Goal: Task Accomplishment & Management: Manage account settings

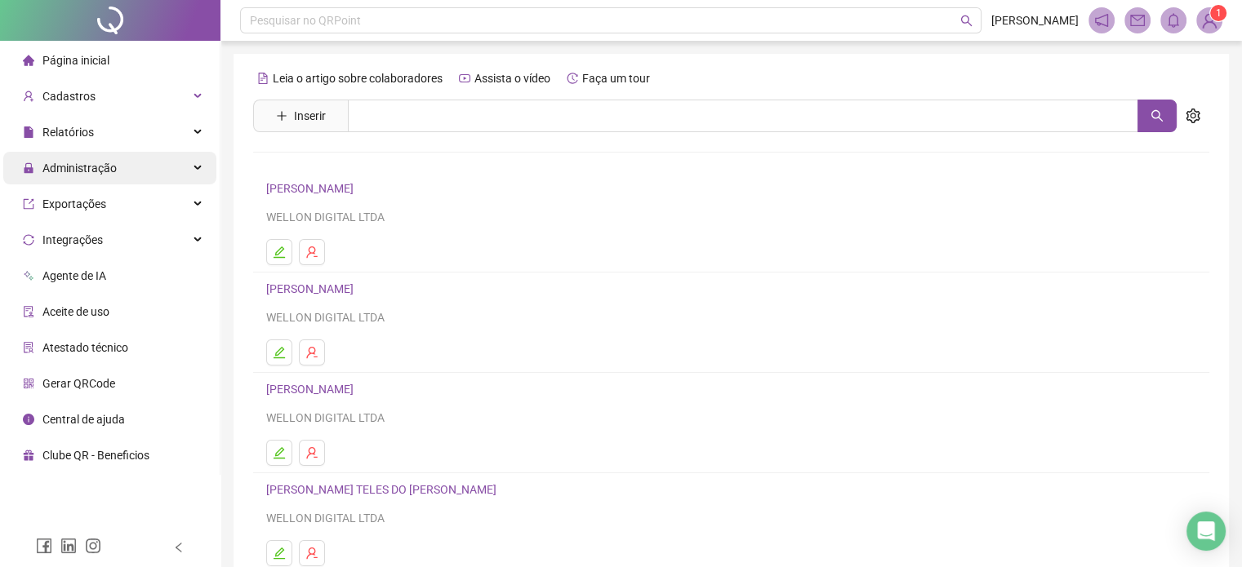
click at [140, 161] on div "Administração" at bounding box center [109, 168] width 213 height 33
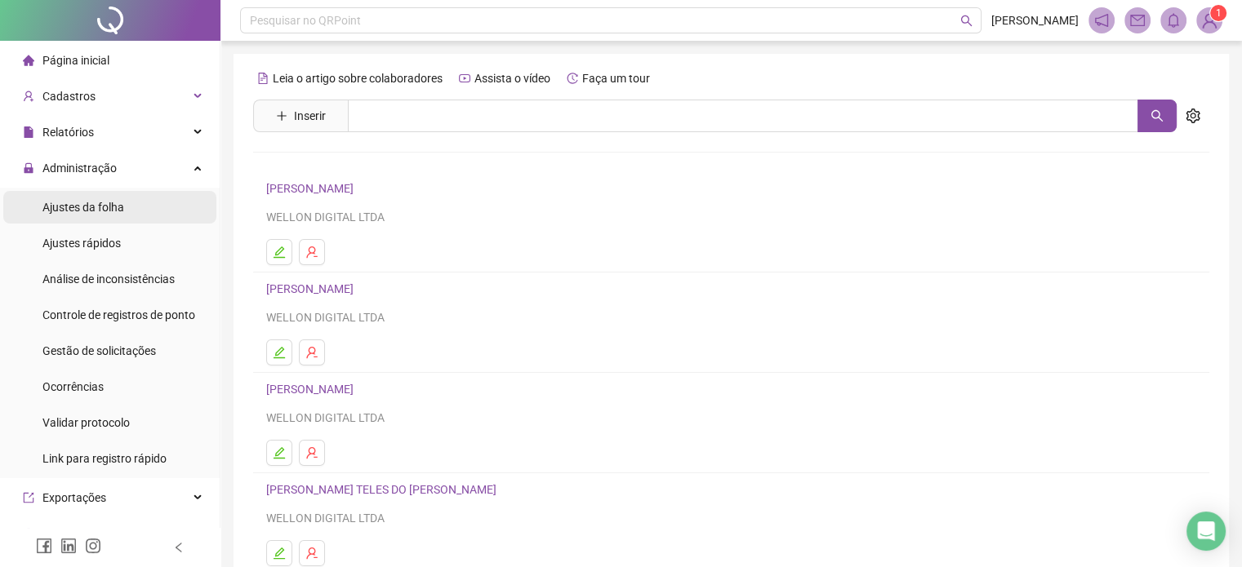
click at [99, 208] on span "Ajustes da folha" at bounding box center [83, 207] width 82 height 13
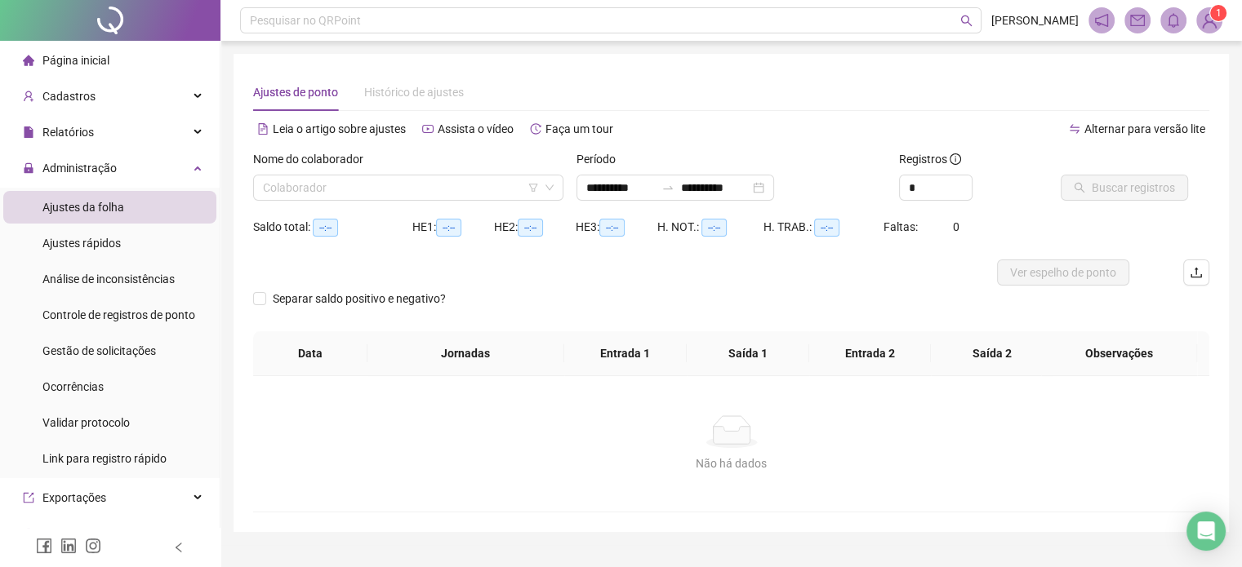
type input "**********"
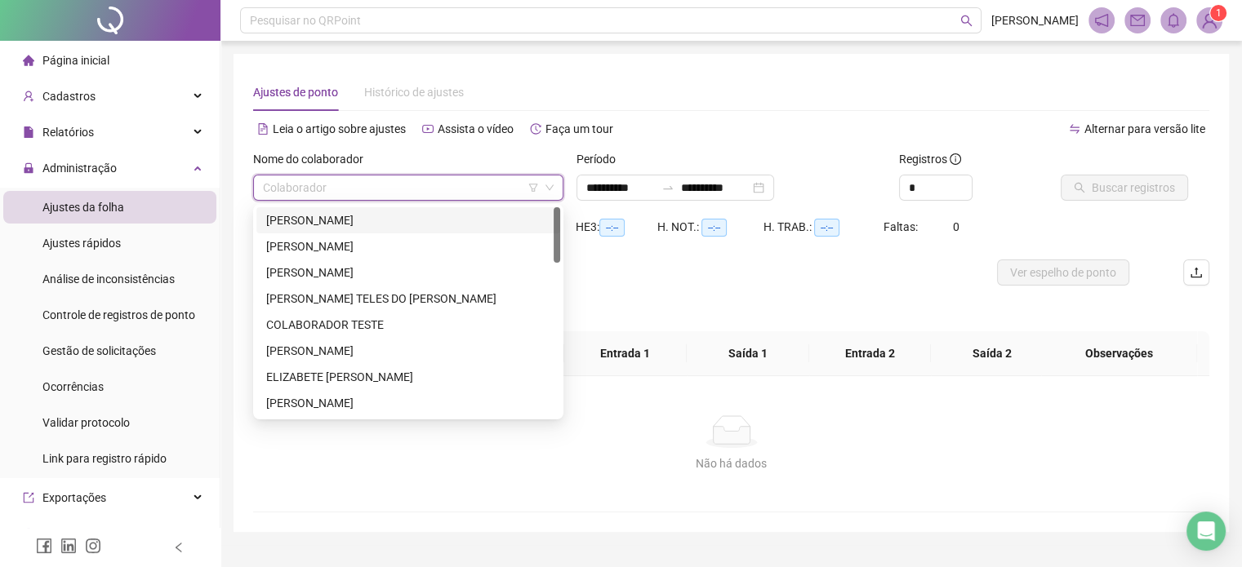
click at [318, 193] on input "search" at bounding box center [401, 188] width 276 height 24
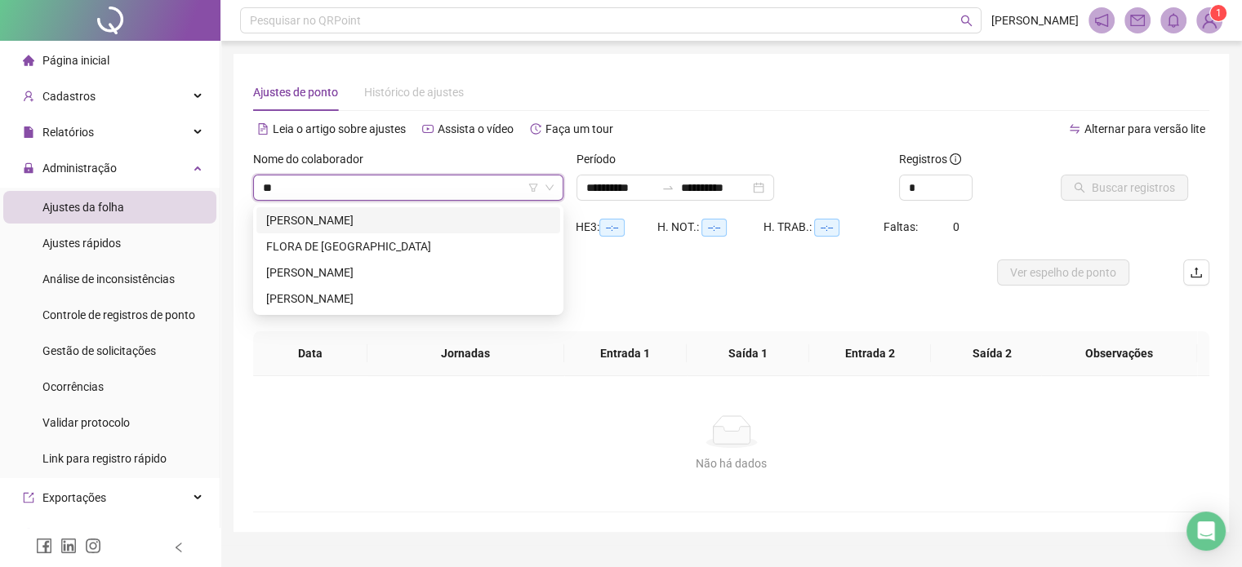
type input "***"
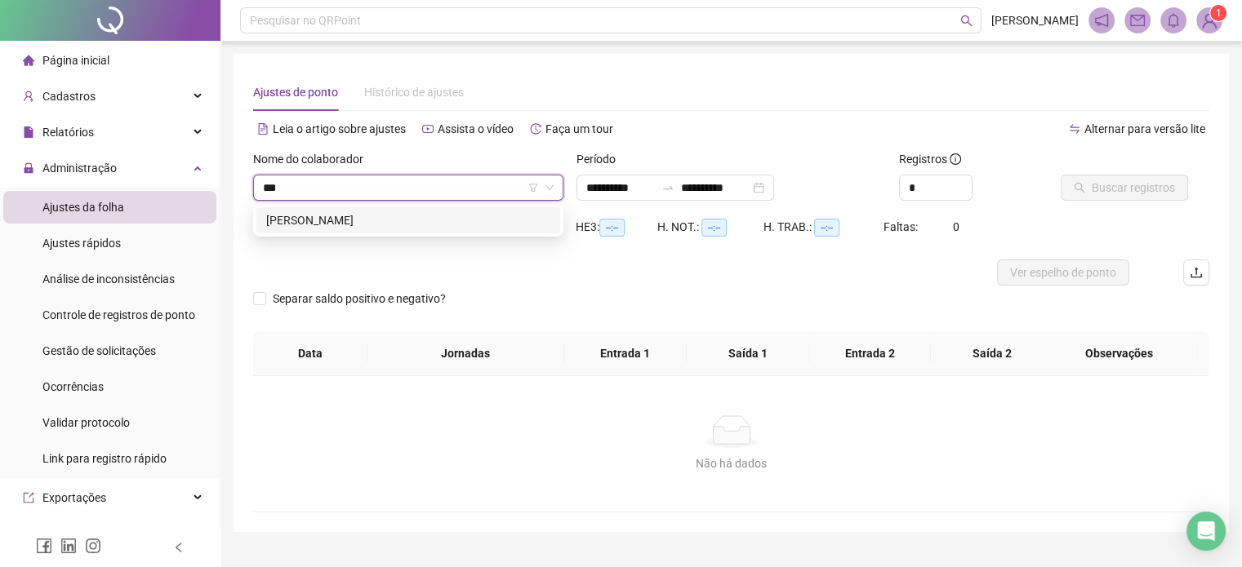
click at [340, 218] on div "[PERSON_NAME]" at bounding box center [408, 220] width 284 height 18
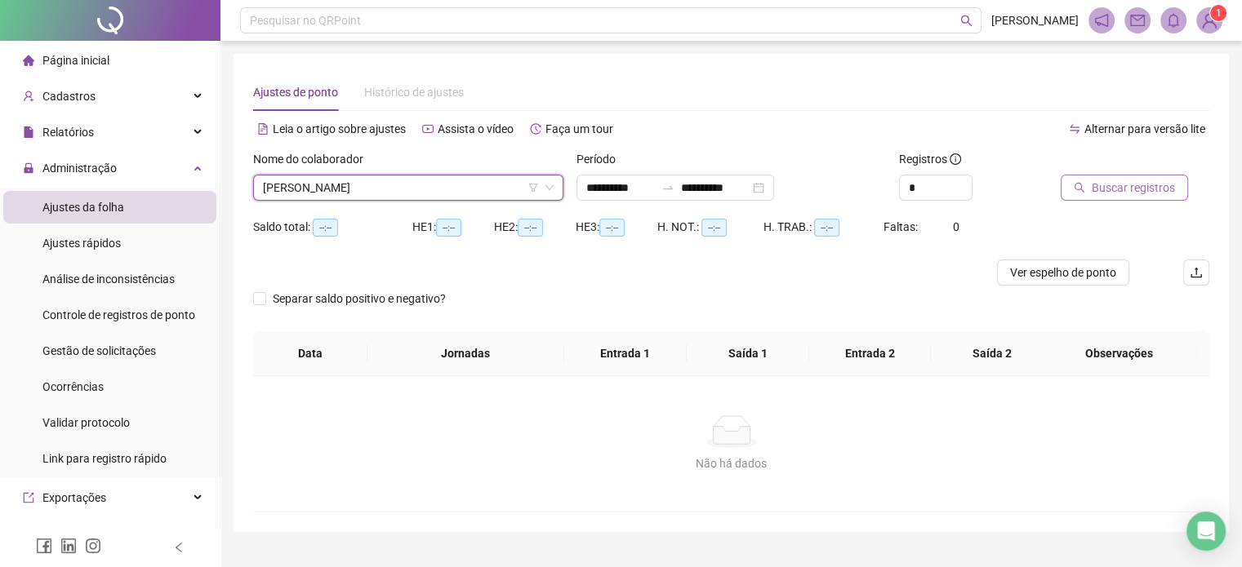
click at [1115, 184] on span "Buscar registros" at bounding box center [1132, 188] width 83 height 18
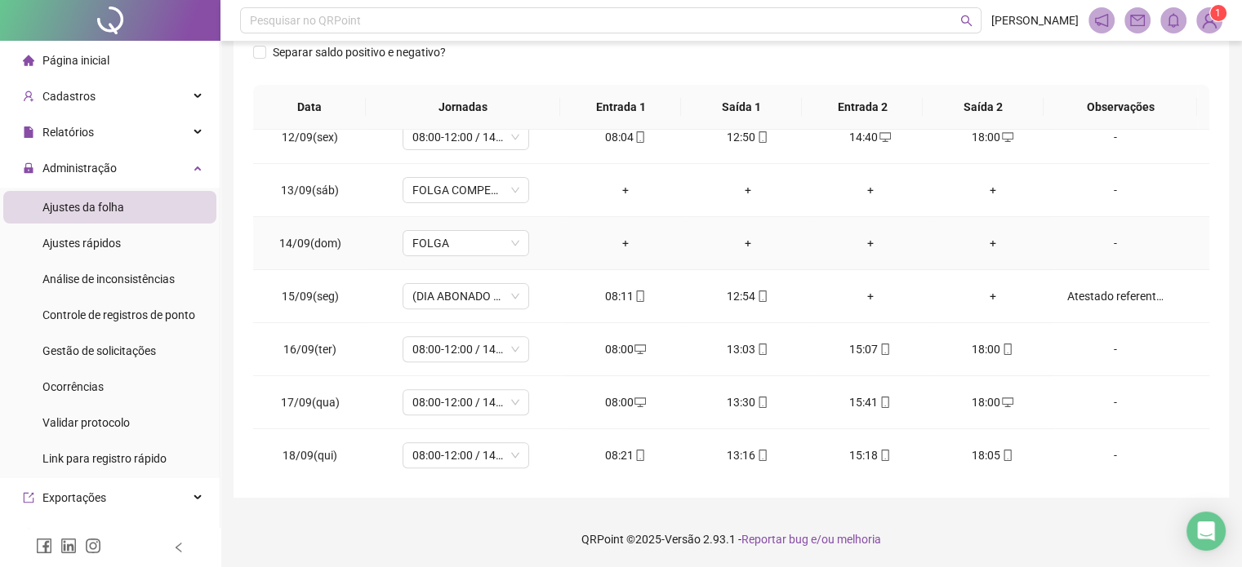
scroll to position [603, 0]
click at [1003, 450] on icon "mobile" at bounding box center [1006, 454] width 7 height 11
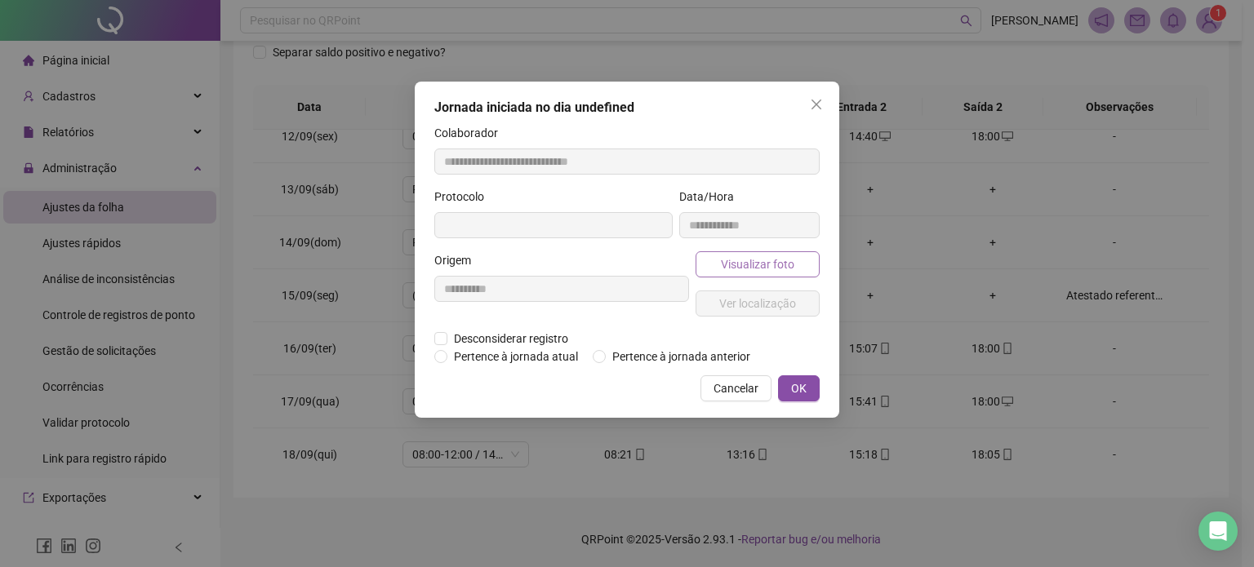
click at [787, 270] on span "Visualizar foto" at bounding box center [757, 265] width 73 height 18
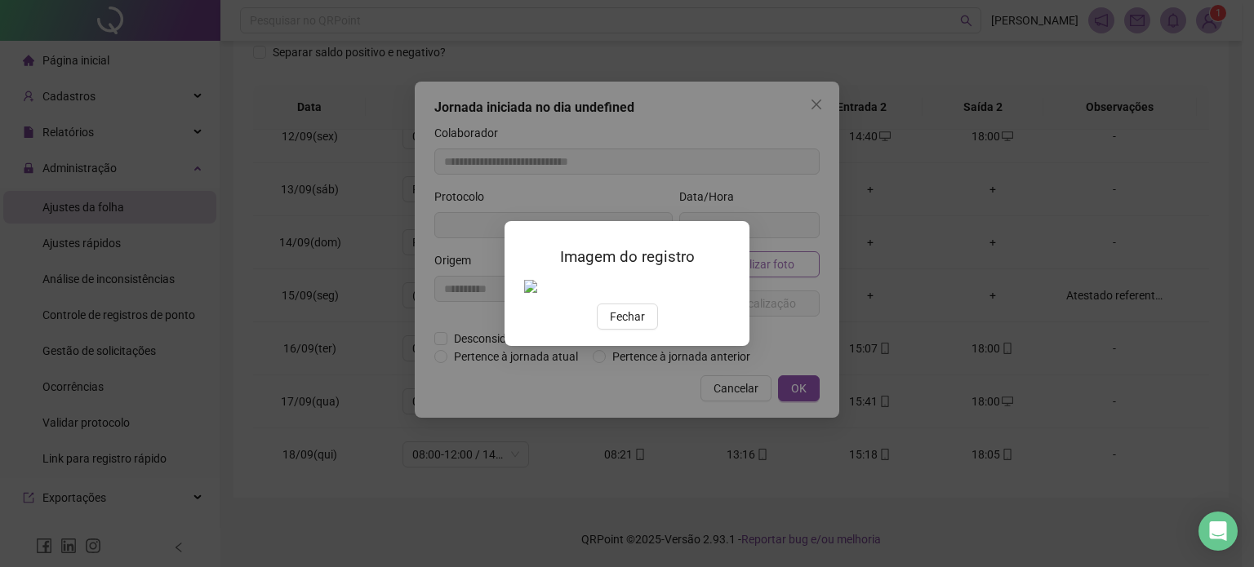
type input "**********"
click at [627, 330] on button "Fechar" at bounding box center [627, 317] width 61 height 26
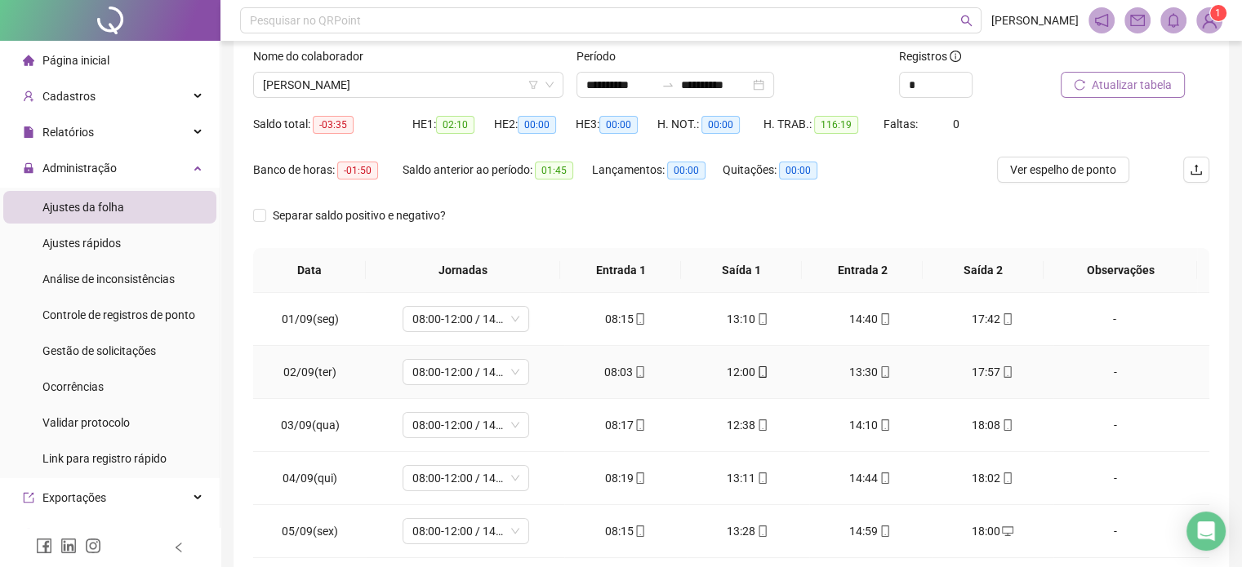
scroll to position [0, 0]
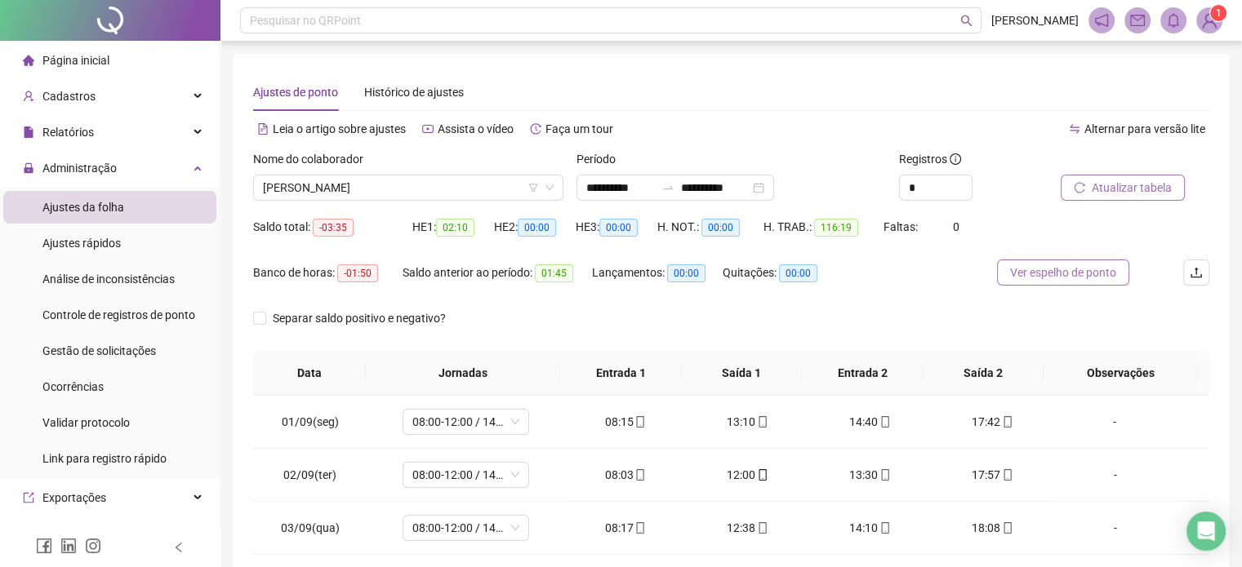
click at [1057, 278] on span "Ver espelho de ponto" at bounding box center [1063, 273] width 106 height 18
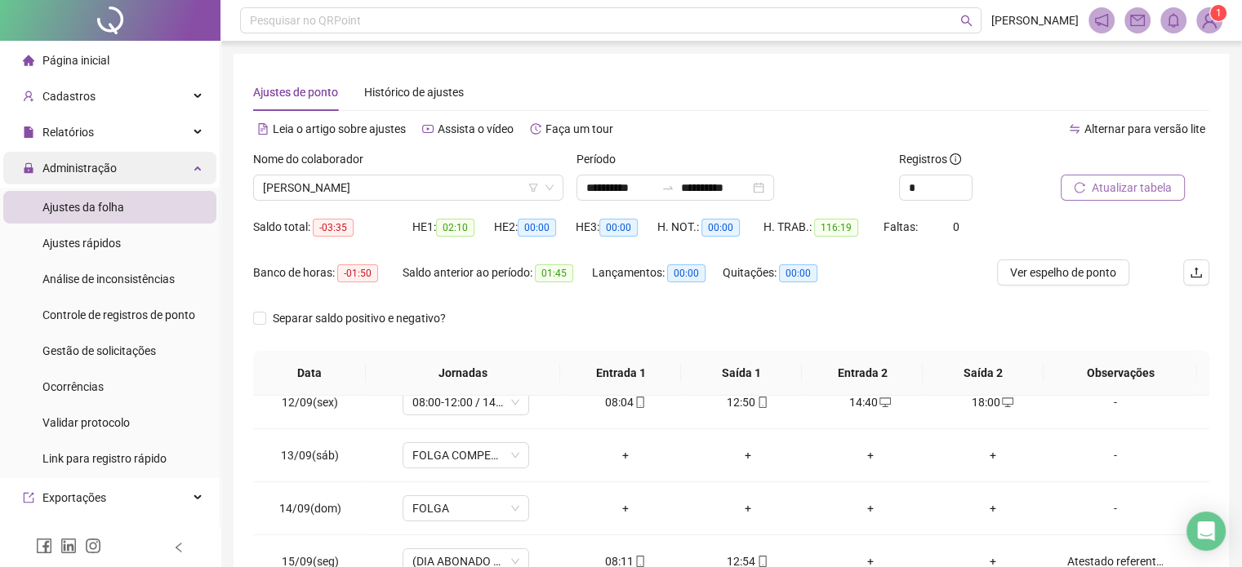
click at [119, 175] on div "Administração" at bounding box center [109, 168] width 213 height 33
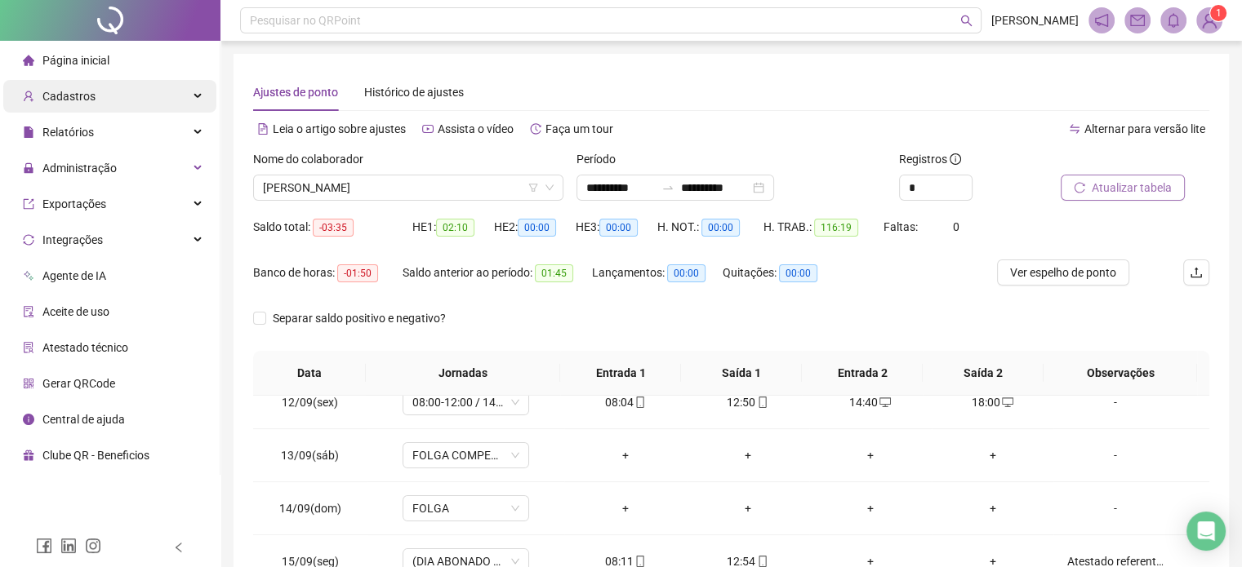
click at [153, 102] on div "Cadastros" at bounding box center [109, 96] width 213 height 33
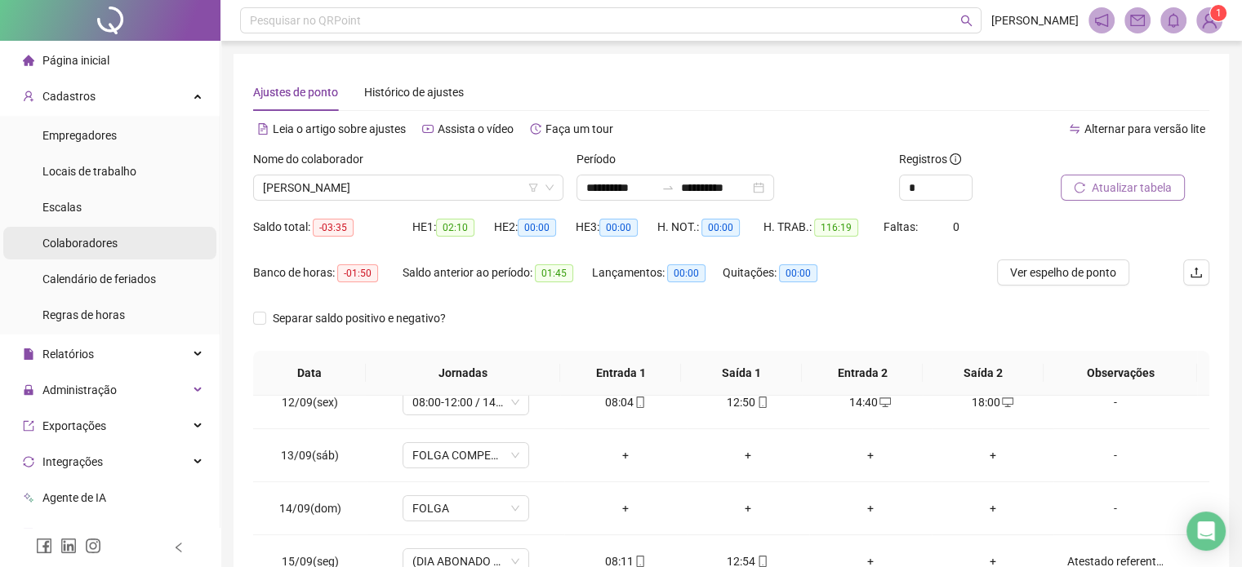
click at [129, 244] on li "Colaboradores" at bounding box center [109, 243] width 213 height 33
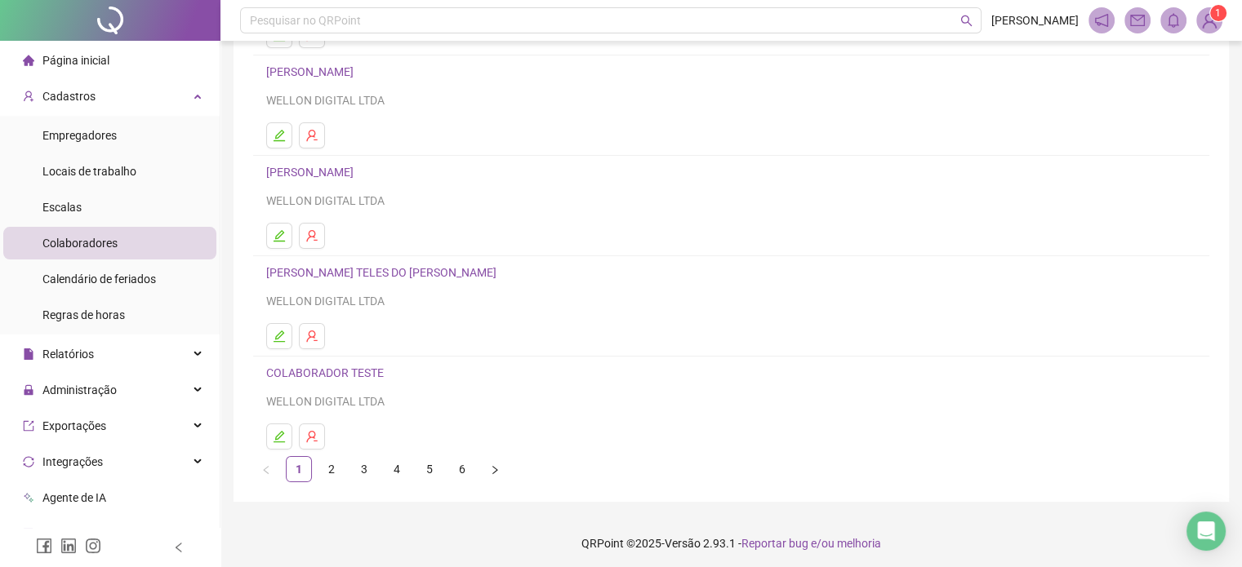
scroll to position [221, 0]
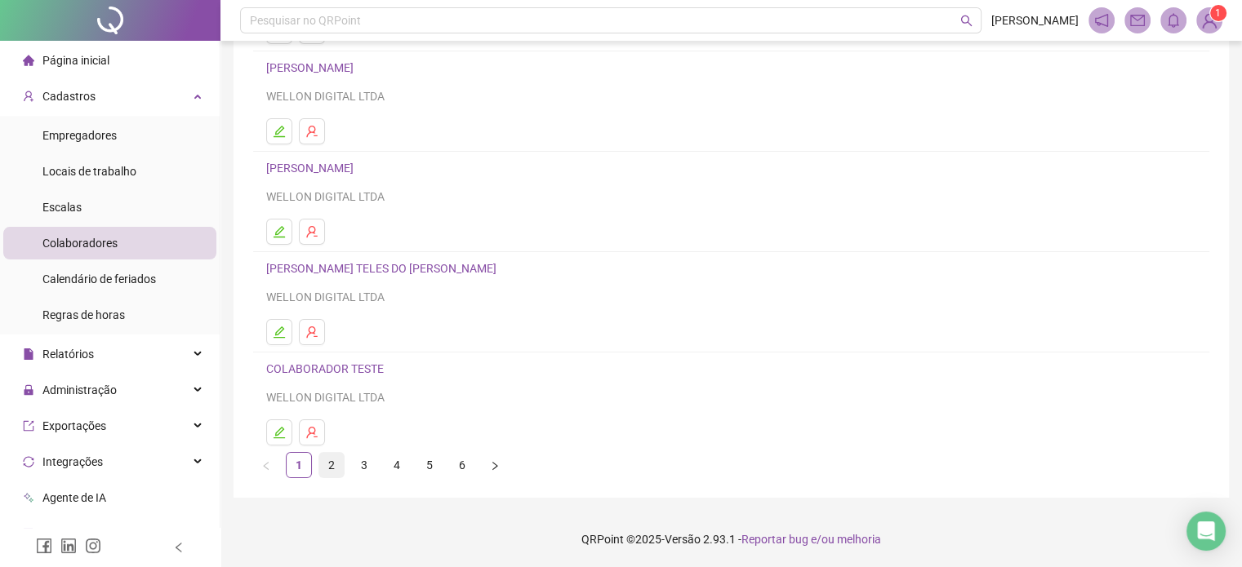
click at [331, 459] on link "2" at bounding box center [331, 465] width 24 height 24
click at [368, 467] on link "3" at bounding box center [364, 465] width 24 height 24
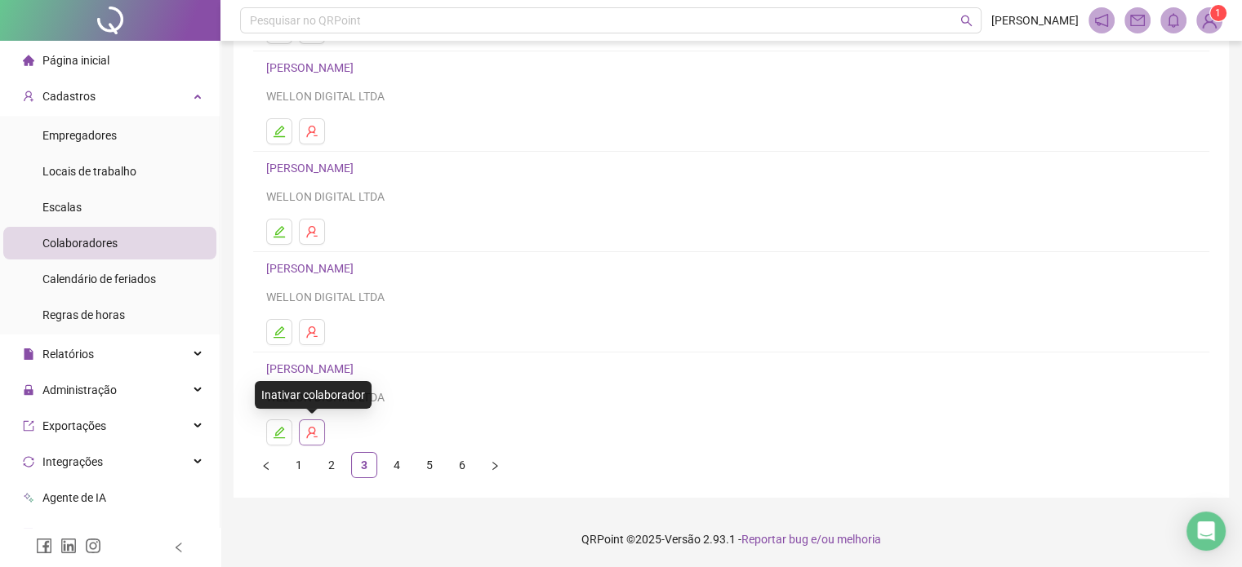
click at [313, 435] on icon "user-delete" at bounding box center [311, 432] width 13 height 13
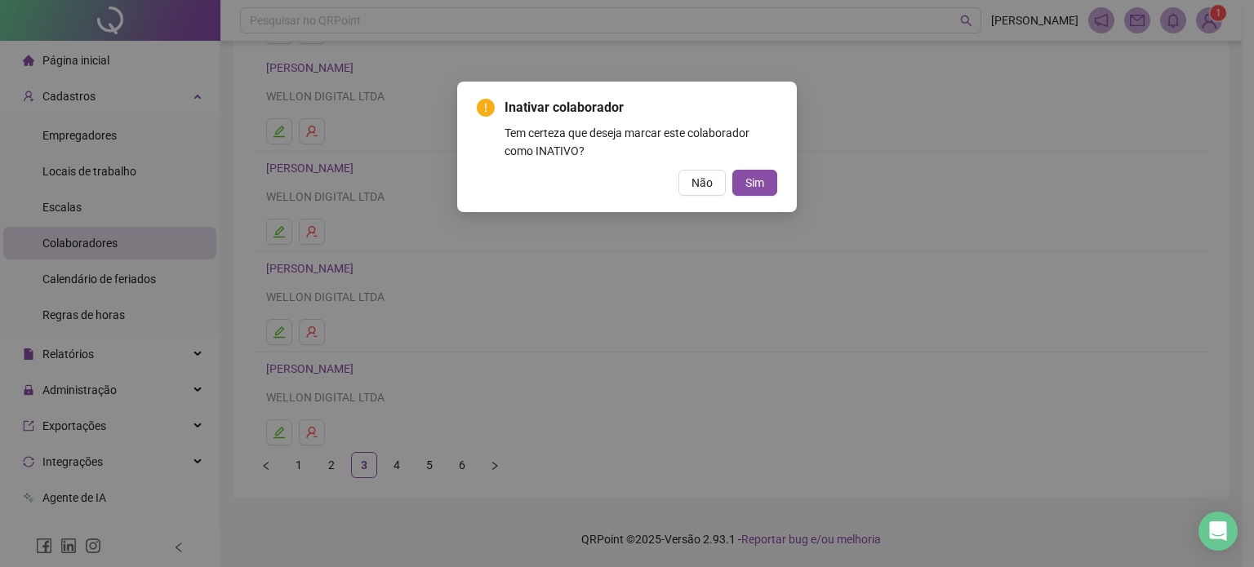
click at [281, 433] on div "Inativar colaborador Tem certeza que deseja marcar este colaborador como INATIV…" at bounding box center [627, 283] width 1254 height 567
click at [702, 182] on span "Não" at bounding box center [701, 183] width 21 height 18
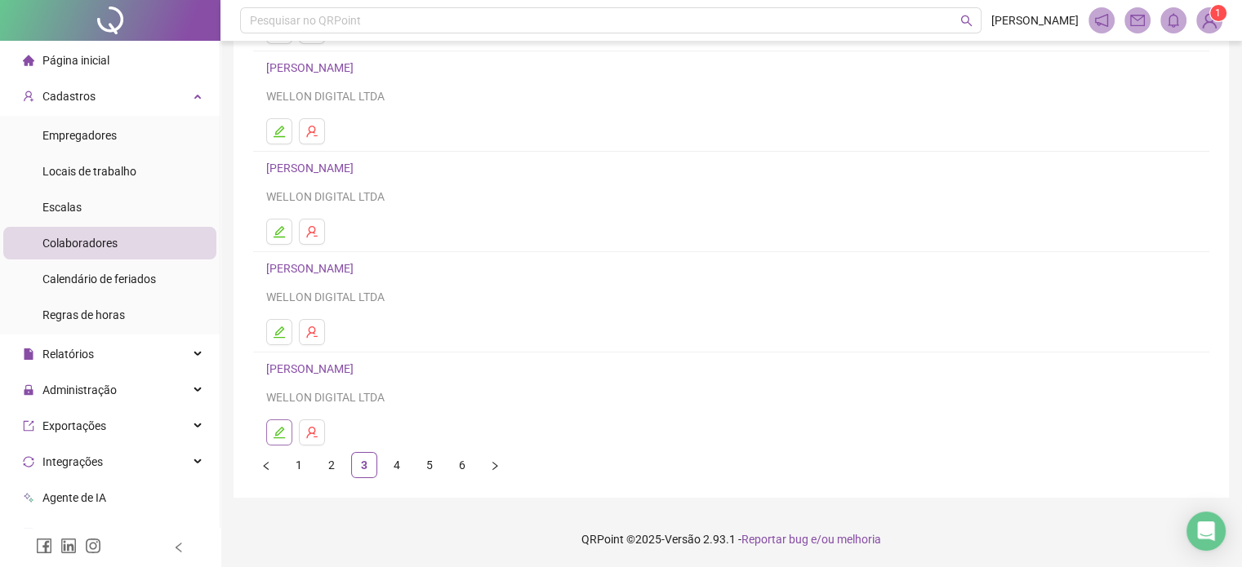
click at [281, 431] on icon "edit" at bounding box center [279, 432] width 13 height 13
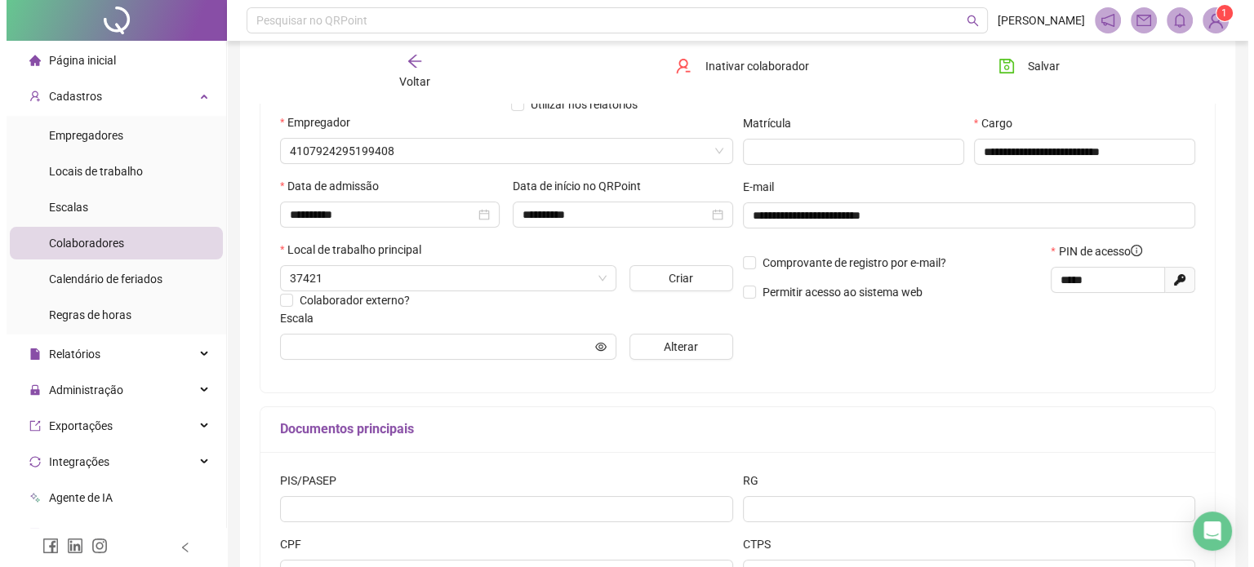
scroll to position [229, 0]
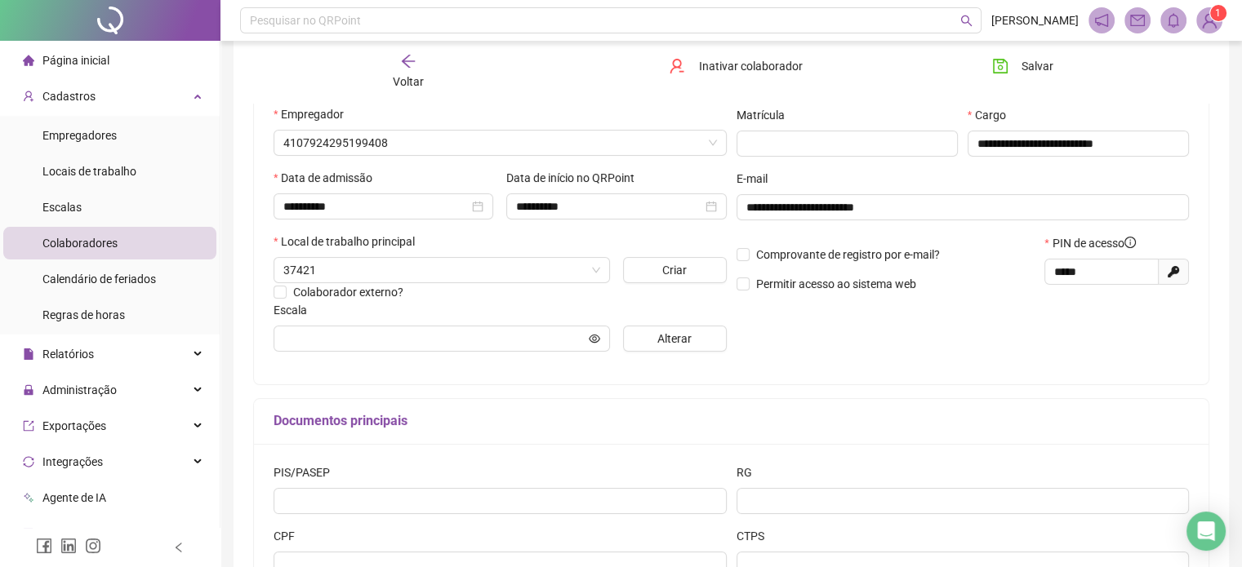
type input "**********"
click at [780, 68] on span "Inativar colaborador" at bounding box center [750, 66] width 104 height 18
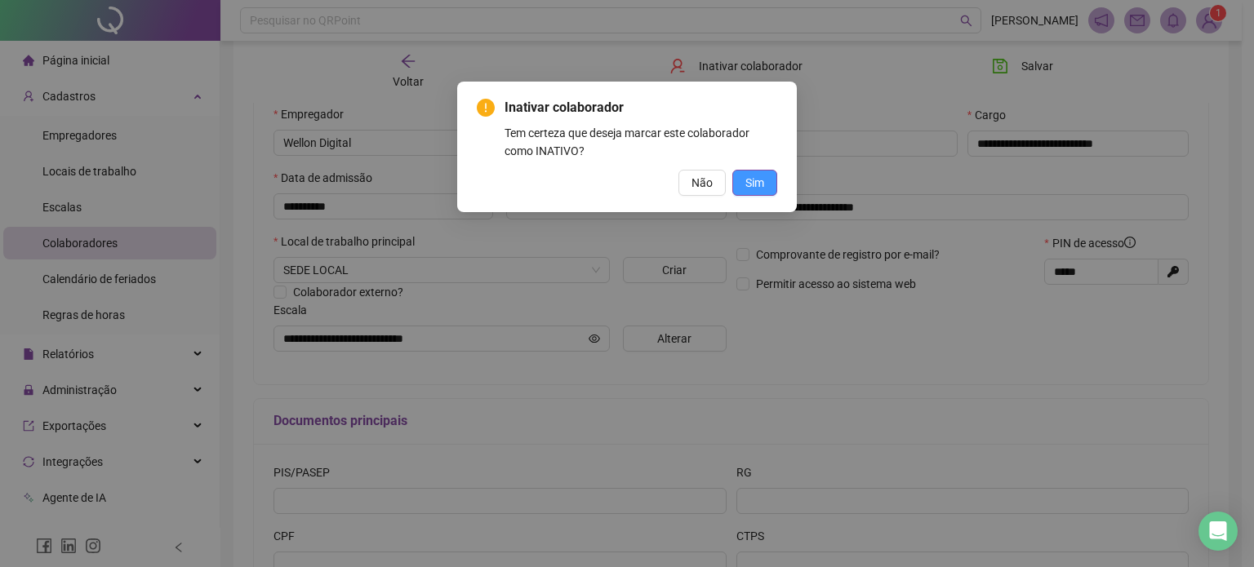
click at [757, 189] on span "Sim" at bounding box center [754, 183] width 19 height 18
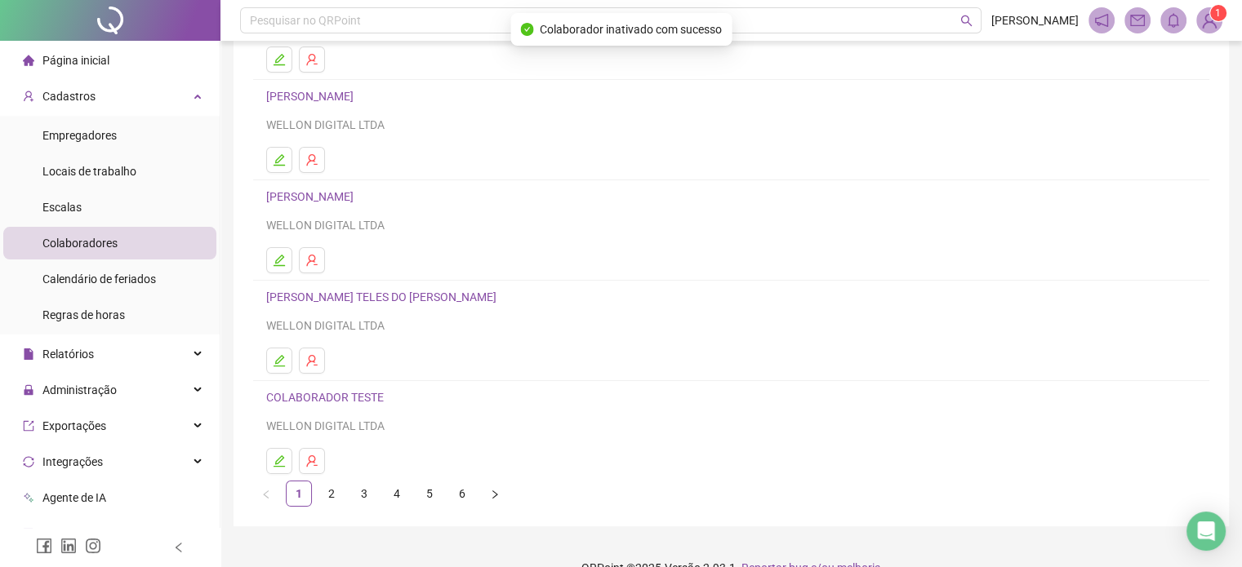
scroll to position [221, 0]
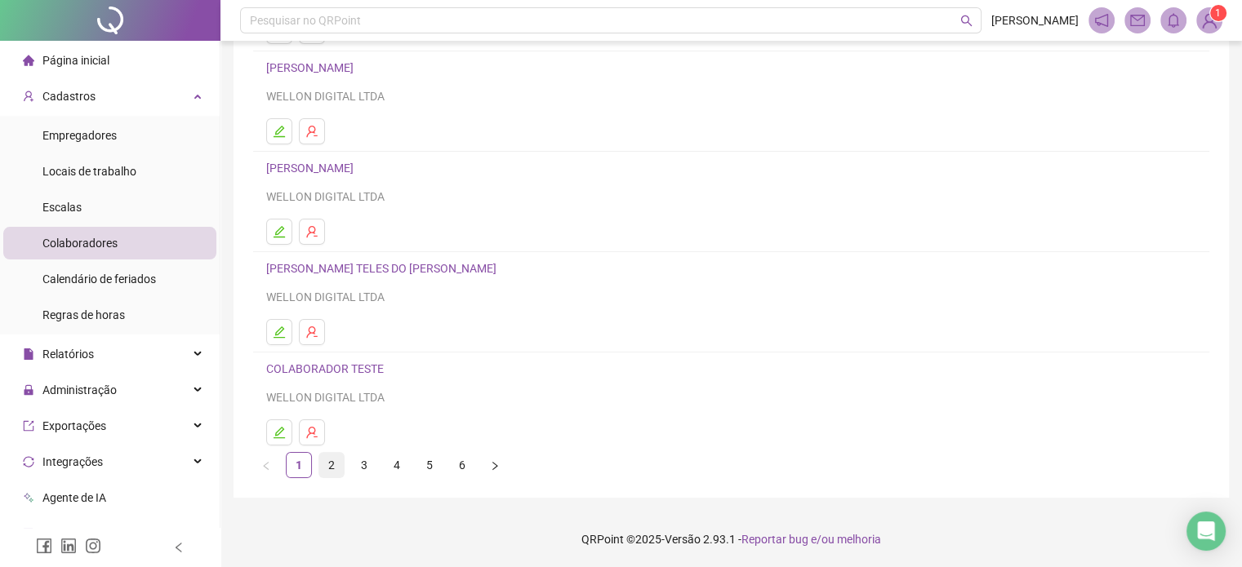
click at [327, 460] on link "2" at bounding box center [331, 465] width 24 height 24
click at [359, 462] on link "3" at bounding box center [364, 465] width 24 height 24
